Goal: Task Accomplishment & Management: Manage account settings

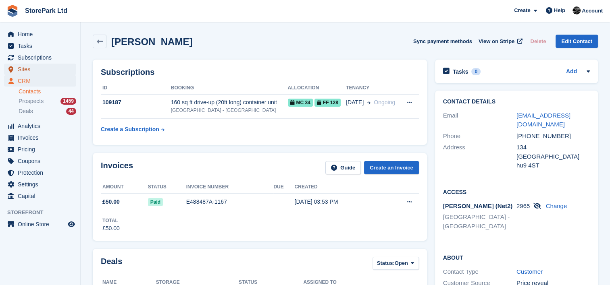
click at [57, 68] on span "Sites" at bounding box center [42, 69] width 48 height 11
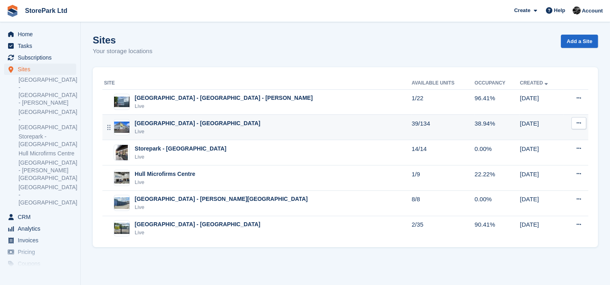
click at [189, 121] on div "[GEOGRAPHIC_DATA] - [GEOGRAPHIC_DATA]" at bounding box center [198, 123] width 126 height 8
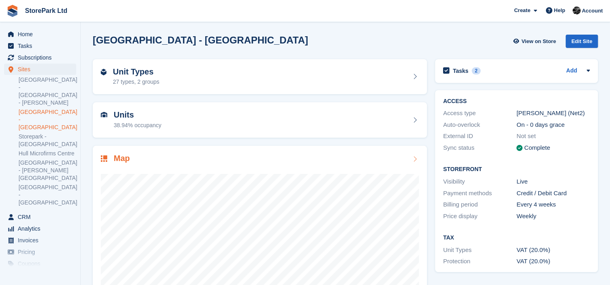
scroll to position [58, 0]
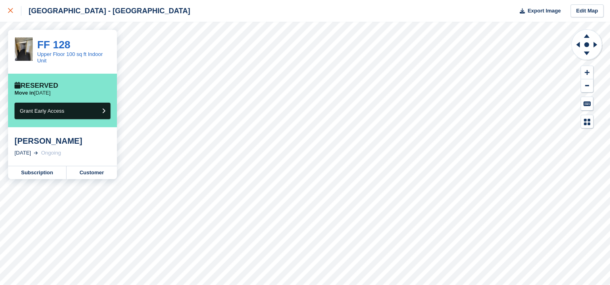
click at [9, 8] on div at bounding box center [14, 11] width 13 height 10
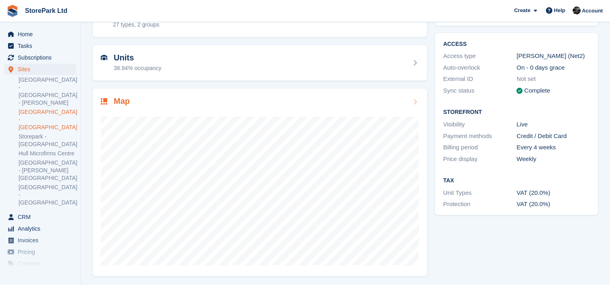
scroll to position [58, 0]
click at [34, 212] on span "CRM" at bounding box center [42, 217] width 48 height 11
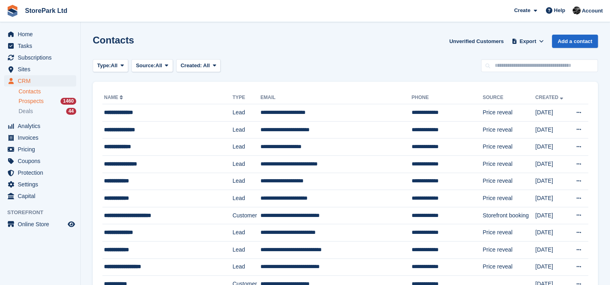
click at [33, 103] on span "Prospects" at bounding box center [31, 102] width 25 height 8
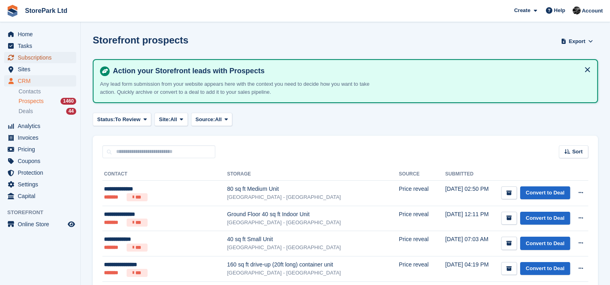
click at [42, 59] on span "Subscriptions" at bounding box center [42, 57] width 48 height 11
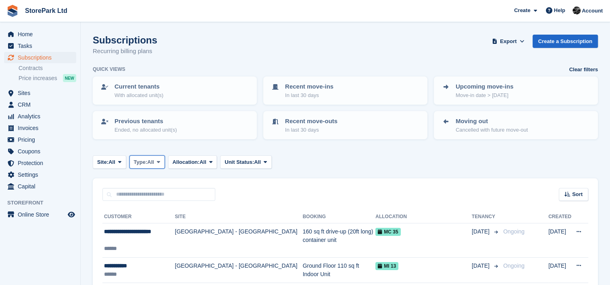
click at [156, 164] on button "Type: All" at bounding box center [146, 162] width 35 height 13
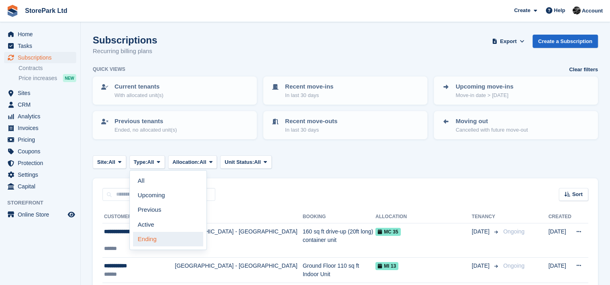
click at [162, 239] on link "Ending" at bounding box center [168, 239] width 70 height 15
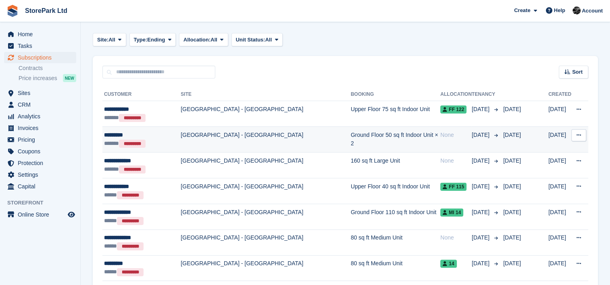
scroll to position [123, 0]
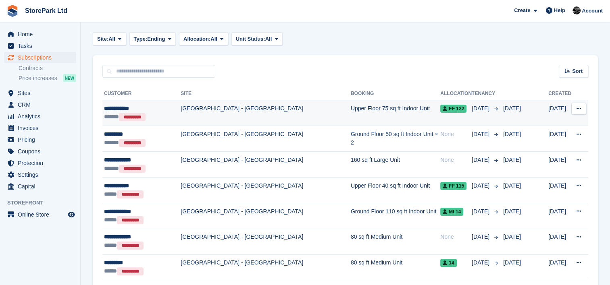
click at [240, 112] on td "[GEOGRAPHIC_DATA] - [GEOGRAPHIC_DATA]" at bounding box center [266, 113] width 170 height 26
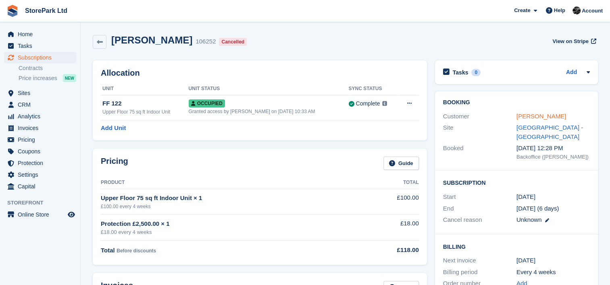
click at [551, 116] on link "George Bonas" at bounding box center [541, 116] width 50 height 7
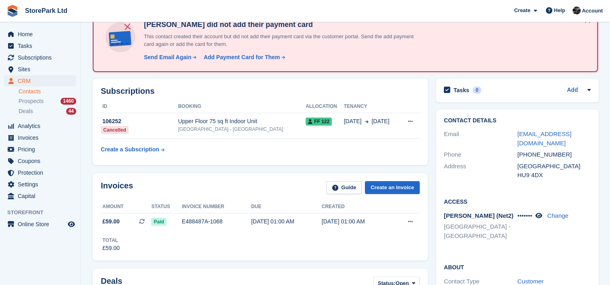
scroll to position [55, 0]
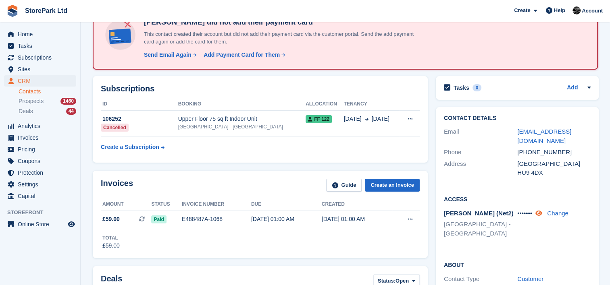
click at [540, 216] on icon at bounding box center [538, 213] width 7 height 6
click at [43, 99] on div "Prospects 1460" at bounding box center [48, 102] width 58 height 8
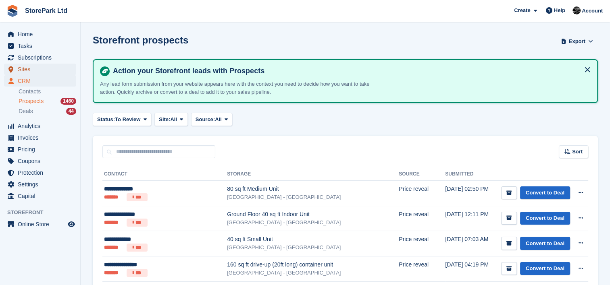
click at [49, 74] on span "Sites" at bounding box center [42, 69] width 48 height 11
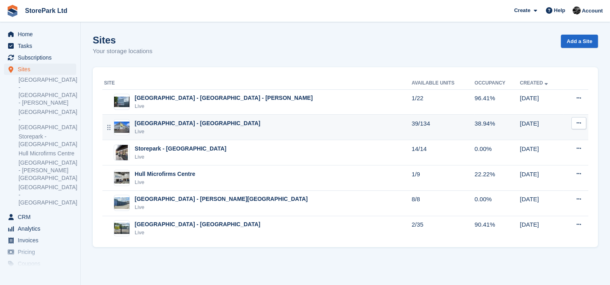
click at [157, 137] on td "Store Park - Hull East - Marfleet Avenue Live" at bounding box center [256, 127] width 309 height 25
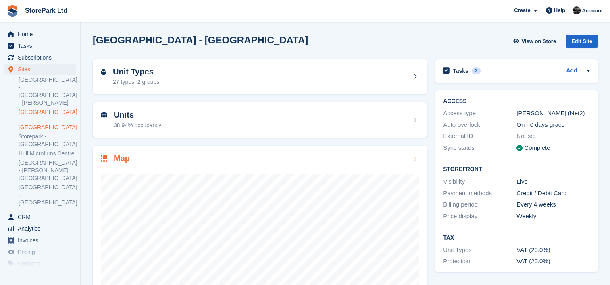
scroll to position [58, 0]
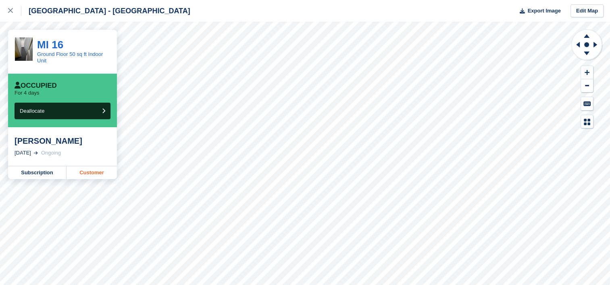
click at [75, 170] on link "Customer" at bounding box center [92, 172] width 50 height 13
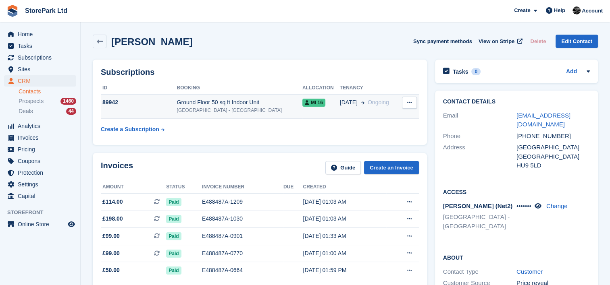
click at [234, 114] on td "Ground Floor 50 sq ft Indoor Unit Store Park - [GEOGRAPHIC_DATA]" at bounding box center [239, 106] width 125 height 25
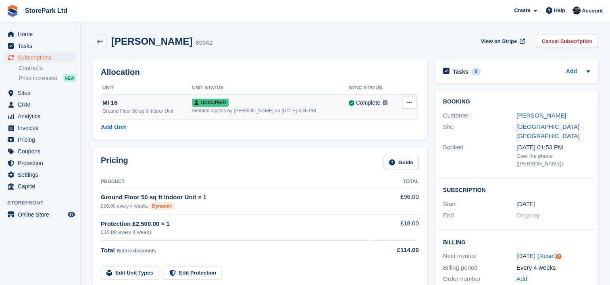
click at [409, 99] on button at bounding box center [409, 103] width 15 height 12
click at [375, 142] on p "Deallocate" at bounding box center [378, 146] width 70 height 10
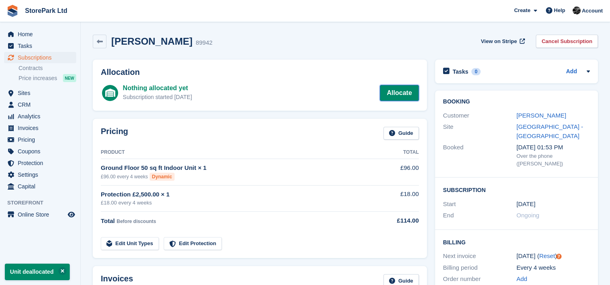
click at [401, 94] on link "Allocate" at bounding box center [399, 93] width 39 height 16
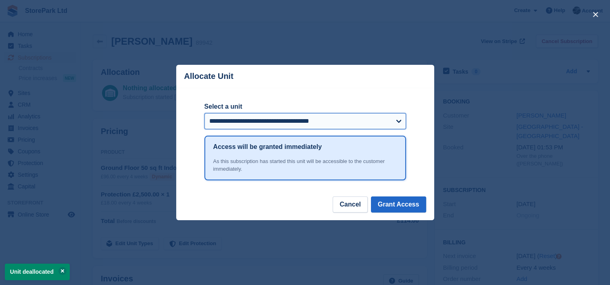
click at [283, 124] on select "**********" at bounding box center [305, 121] width 202 height 16
select select "*****"
click at [204, 114] on select "**********" at bounding box center [305, 121] width 202 height 16
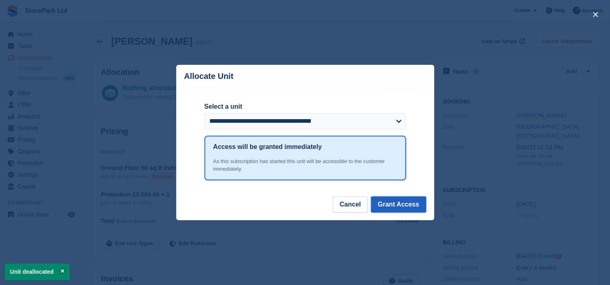
click at [388, 212] on button "Grant Access" at bounding box center [398, 205] width 55 height 16
